Goal: Register for event/course

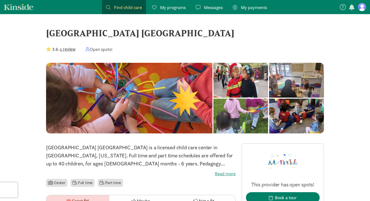
click at [213, 96] on div at bounding box center [240, 80] width 55 height 35
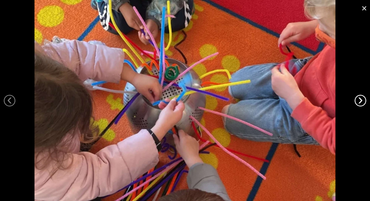
click at [361, 104] on link "›" at bounding box center [361, 101] width 12 height 12
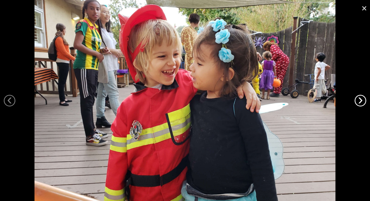
click at [361, 104] on link "›" at bounding box center [361, 101] width 12 height 12
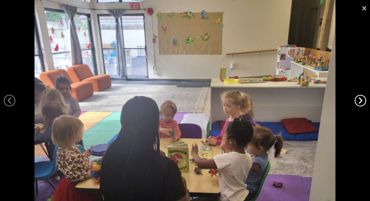
click at [361, 104] on link "›" at bounding box center [361, 101] width 12 height 12
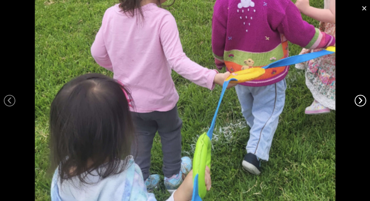
click at [361, 104] on link "›" at bounding box center [361, 101] width 12 height 12
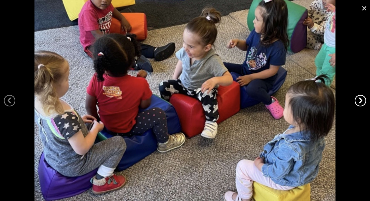
click at [361, 104] on link "›" at bounding box center [361, 101] width 12 height 12
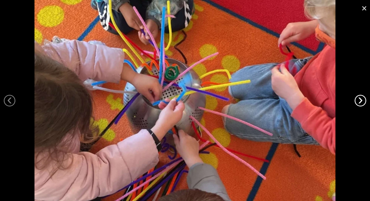
click at [361, 104] on link "›" at bounding box center [361, 101] width 12 height 12
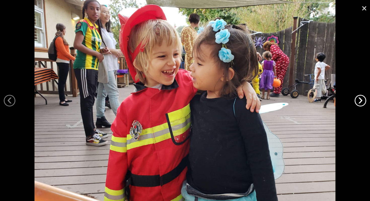
click at [361, 104] on link "›" at bounding box center [361, 101] width 12 height 12
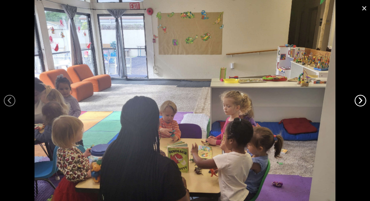
click at [361, 104] on link "›" at bounding box center [361, 101] width 12 height 12
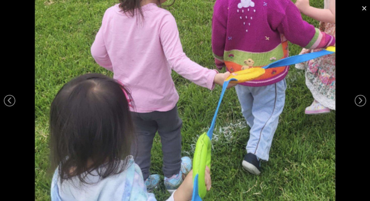
click at [365, 8] on link "×" at bounding box center [364, 7] width 12 height 15
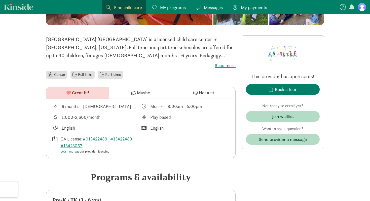
scroll to position [109, 0]
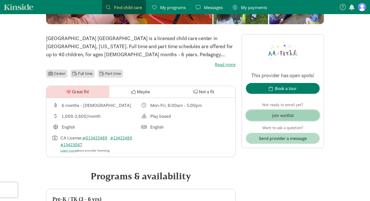
click at [274, 114] on div "Join waitlist" at bounding box center [283, 115] width 22 height 7
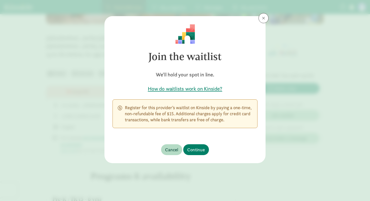
click at [211, 87] on h5 "How do waitlists work on Kinside?" at bounding box center [185, 88] width 145 height 7
click at [194, 149] on span "Continue" at bounding box center [196, 149] width 18 height 7
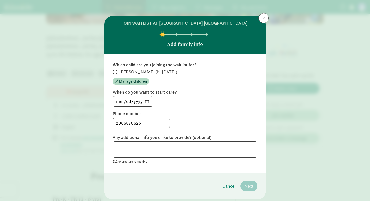
click at [135, 71] on span "[PERSON_NAME] (b. [DATE])" at bounding box center [148, 72] width 58 height 6
click at [116, 71] on input "[PERSON_NAME] (b. [DATE])" at bounding box center [114, 71] width 3 height 3
radio input "true"
click at [145, 101] on input "[DATE]" at bounding box center [133, 101] width 40 height 10
type input "[DATE]"
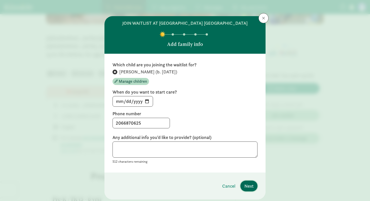
click at [252, 186] on span "Next" at bounding box center [248, 185] width 9 height 7
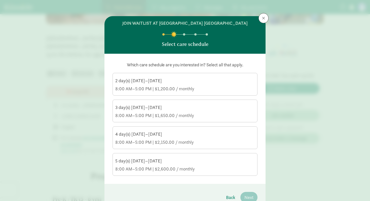
click at [206, 165] on div "5 day(s) [DATE]–[DATE] 8:00 AM–5:00 PM | $2,600.00 / monthly" at bounding box center [184, 165] width 139 height 14
click at [0, 0] on input "5 day(s) [DATE]–[DATE] 8:00 AM–5:00 PM | $2,600.00 / monthly" at bounding box center [0, 0] width 0 height 0
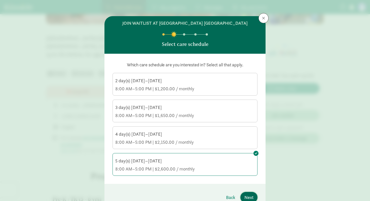
click at [247, 195] on span "Next" at bounding box center [248, 197] width 9 height 7
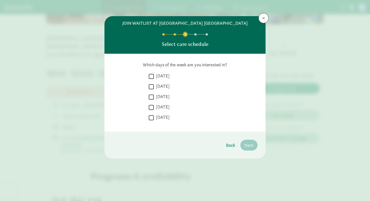
click at [174, 83] on div " Monday" at bounding box center [203, 87] width 109 height 9
click at [168, 76] on label "[DATE]" at bounding box center [162, 76] width 16 height 6
click at [154, 76] on input "[DATE]" at bounding box center [151, 76] width 5 height 7
checkbox input "true"
click at [167, 85] on label "[DATE]" at bounding box center [162, 86] width 16 height 6
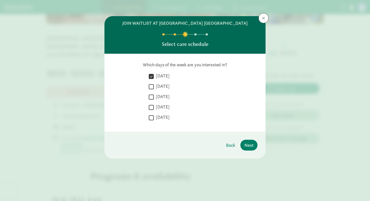
click at [154, 85] on input "[DATE]" at bounding box center [151, 86] width 5 height 7
checkbox input "true"
click at [165, 95] on label "[DATE]" at bounding box center [162, 96] width 16 height 6
click at [154, 95] on input "[DATE]" at bounding box center [151, 96] width 5 height 7
checkbox input "true"
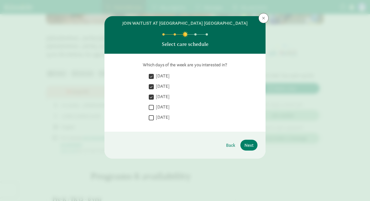
click at [164, 105] on label "[DATE]" at bounding box center [162, 107] width 16 height 6
click at [154, 105] on input "[DATE]" at bounding box center [151, 107] width 5 height 7
checkbox input "true"
click at [161, 118] on label "[DATE]" at bounding box center [162, 117] width 16 height 6
click at [154, 118] on input "[DATE]" at bounding box center [151, 117] width 5 height 7
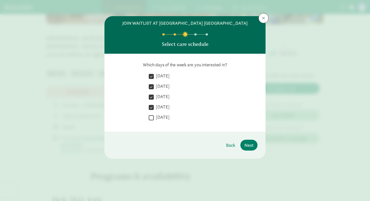
checkbox input "true"
click at [252, 145] on span "Next" at bounding box center [248, 144] width 9 height 7
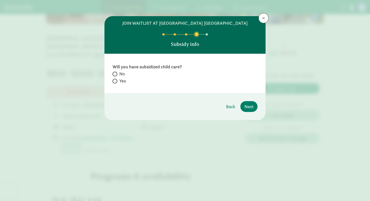
click at [121, 76] on span "No" at bounding box center [122, 74] width 6 height 6
click at [116, 76] on input "No" at bounding box center [114, 73] width 3 height 3
radio input "true"
click at [250, 109] on span "Next" at bounding box center [248, 106] width 9 height 7
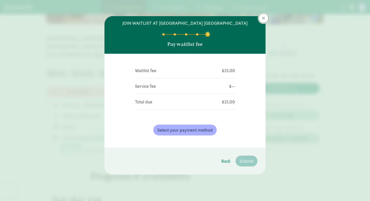
click at [264, 19] on span at bounding box center [263, 18] width 3 height 4
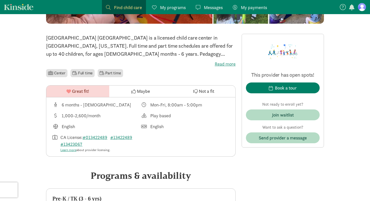
scroll to position [110, 0]
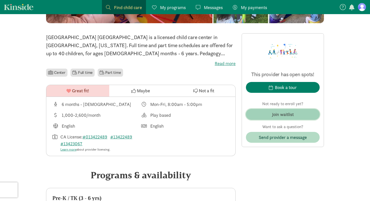
click at [270, 112] on span "Join waitlist" at bounding box center [283, 114] width 66 height 7
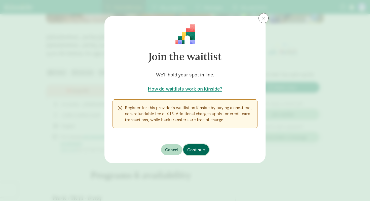
click at [203, 148] on span "Continue" at bounding box center [196, 149] width 18 height 7
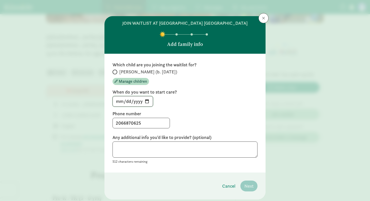
click at [145, 100] on input "[DATE]" at bounding box center [133, 101] width 40 height 10
type input "[DATE]"
click at [133, 82] on span "Manage children" at bounding box center [133, 81] width 28 height 6
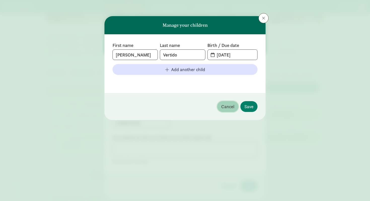
click at [228, 103] on span "Cancel" at bounding box center [227, 106] width 13 height 7
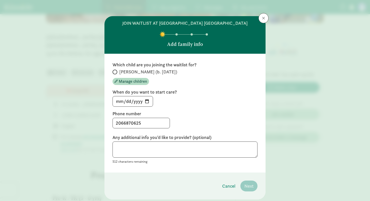
click at [120, 70] on span "[PERSON_NAME] (b. [DATE])" at bounding box center [148, 72] width 58 height 6
click at [116, 70] on input "[PERSON_NAME] (b. [DATE])" at bounding box center [114, 71] width 3 height 3
radio input "true"
click at [251, 186] on span "Next" at bounding box center [248, 185] width 9 height 7
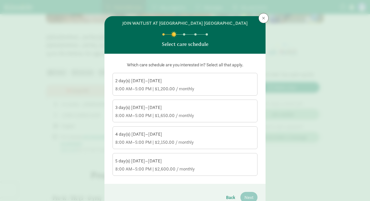
click at [165, 162] on div "5 day(s) [DATE]–[DATE]" at bounding box center [184, 161] width 139 height 6
click at [0, 0] on input "5 day(s) [DATE]–[DATE] 8:00 AM–5:00 PM | $2,600.00 / monthly" at bounding box center [0, 0] width 0 height 0
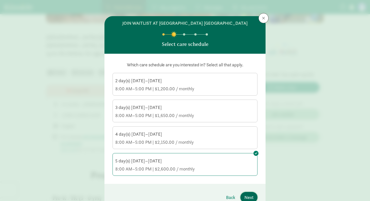
click at [245, 195] on span "Next" at bounding box center [248, 197] width 9 height 7
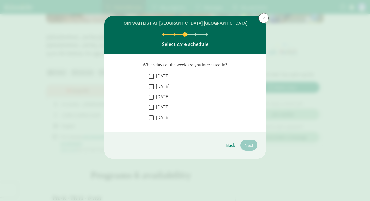
click at [161, 74] on label "[DATE]" at bounding box center [162, 76] width 16 height 6
click at [154, 74] on input "[DATE]" at bounding box center [151, 76] width 5 height 7
checkbox input "true"
click at [162, 86] on label "[DATE]" at bounding box center [162, 86] width 16 height 6
click at [154, 86] on input "[DATE]" at bounding box center [151, 86] width 5 height 7
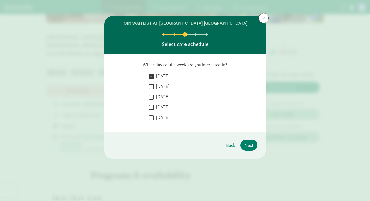
checkbox input "true"
click at [162, 94] on label "[DATE]" at bounding box center [162, 96] width 16 height 6
click at [154, 94] on input "[DATE]" at bounding box center [151, 96] width 5 height 7
checkbox input "true"
click at [162, 104] on div " [DATE]" at bounding box center [203, 108] width 109 height 9
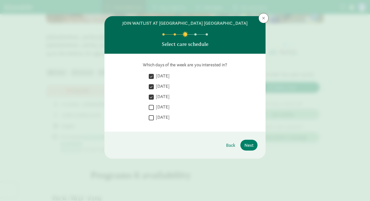
click at [162, 106] on label "[DATE]" at bounding box center [162, 107] width 16 height 6
click at [154, 106] on input "[DATE]" at bounding box center [151, 107] width 5 height 7
checkbox input "true"
click at [162, 114] on label "[DATE]" at bounding box center [162, 117] width 16 height 6
click at [154, 114] on input "[DATE]" at bounding box center [151, 117] width 5 height 7
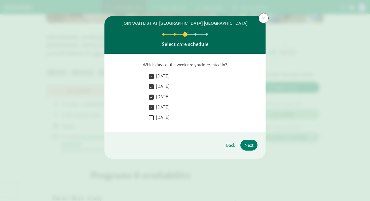
checkbox input "true"
click at [253, 143] on button "Next" at bounding box center [248, 144] width 17 height 11
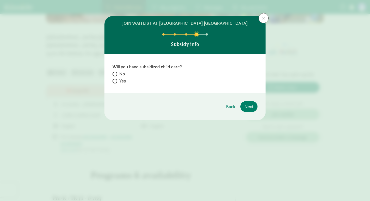
click at [124, 74] on span "No" at bounding box center [122, 74] width 6 height 6
click at [116, 74] on input "No" at bounding box center [114, 73] width 3 height 3
radio input "true"
click at [255, 109] on button "Next" at bounding box center [248, 106] width 17 height 11
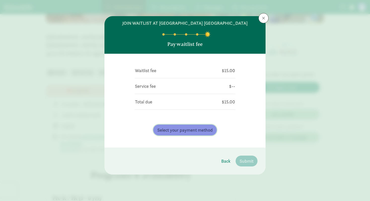
click at [202, 132] on span "Select your payment method" at bounding box center [184, 129] width 55 height 7
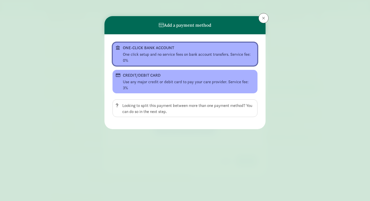
click at [172, 53] on div "One click setup and no service fees on bank account transfers. Service fee: 0%" at bounding box center [188, 57] width 131 height 12
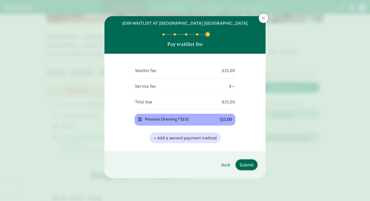
click at [249, 165] on span "Submit" at bounding box center [247, 164] width 14 height 7
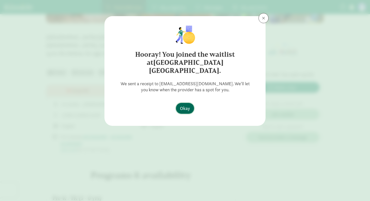
click at [182, 105] on span "Okay" at bounding box center [185, 108] width 10 height 7
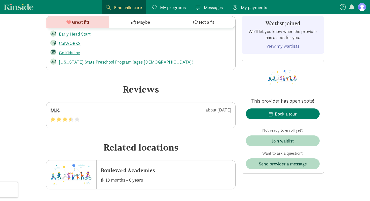
scroll to position [904, 0]
